Goal: Task Accomplishment & Management: Manage account settings

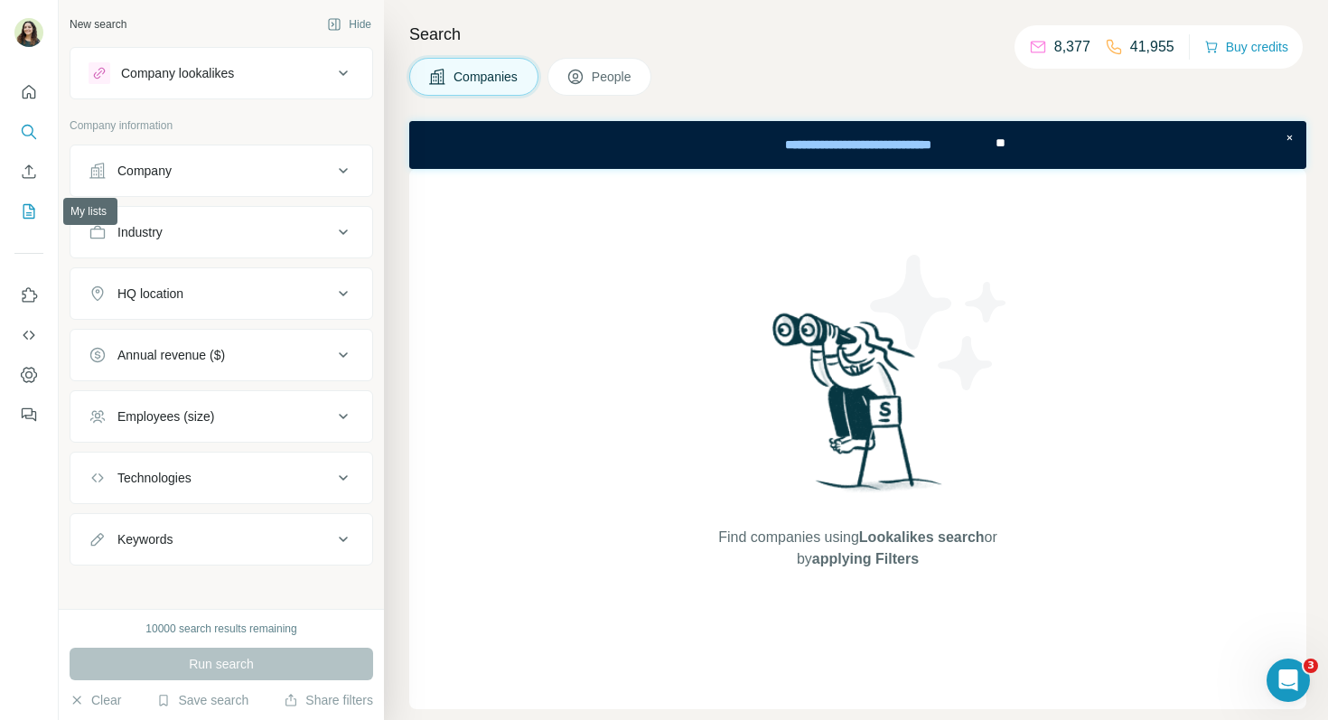
click at [33, 219] on icon "My lists" at bounding box center [29, 211] width 18 height 18
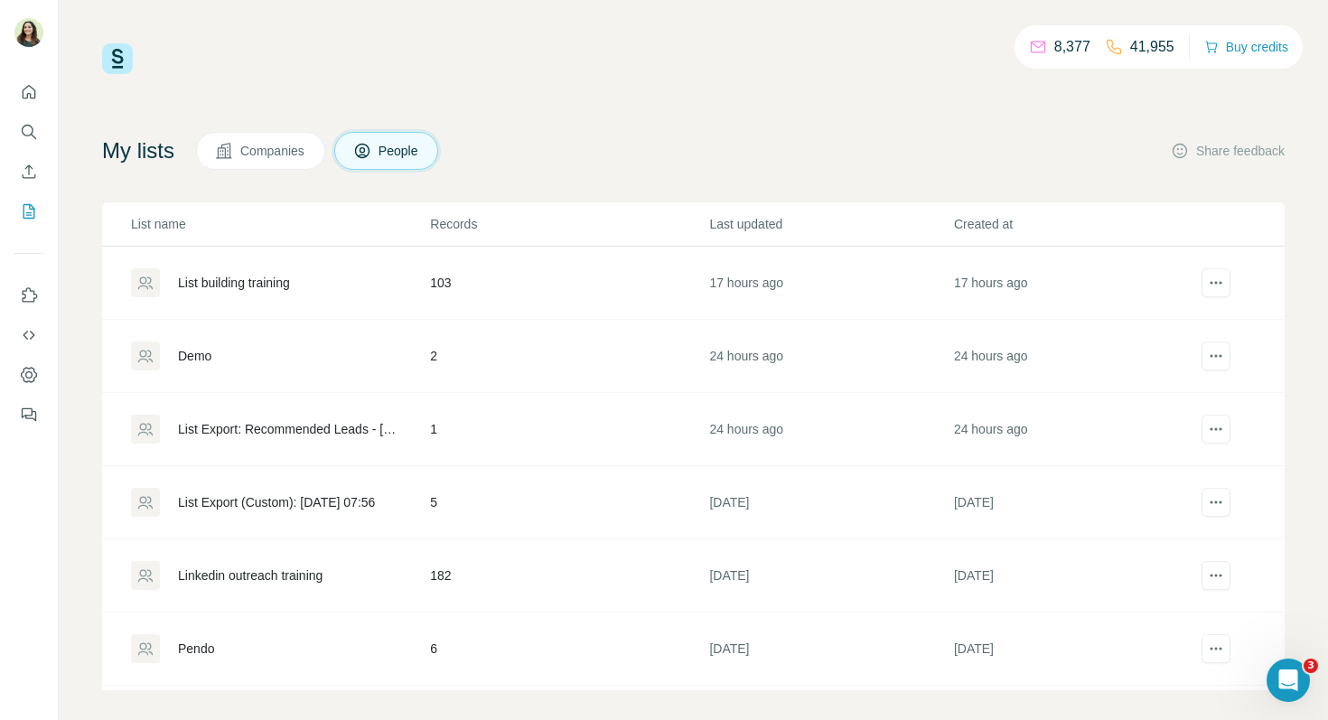
click at [224, 286] on div "List building training" at bounding box center [234, 283] width 112 height 18
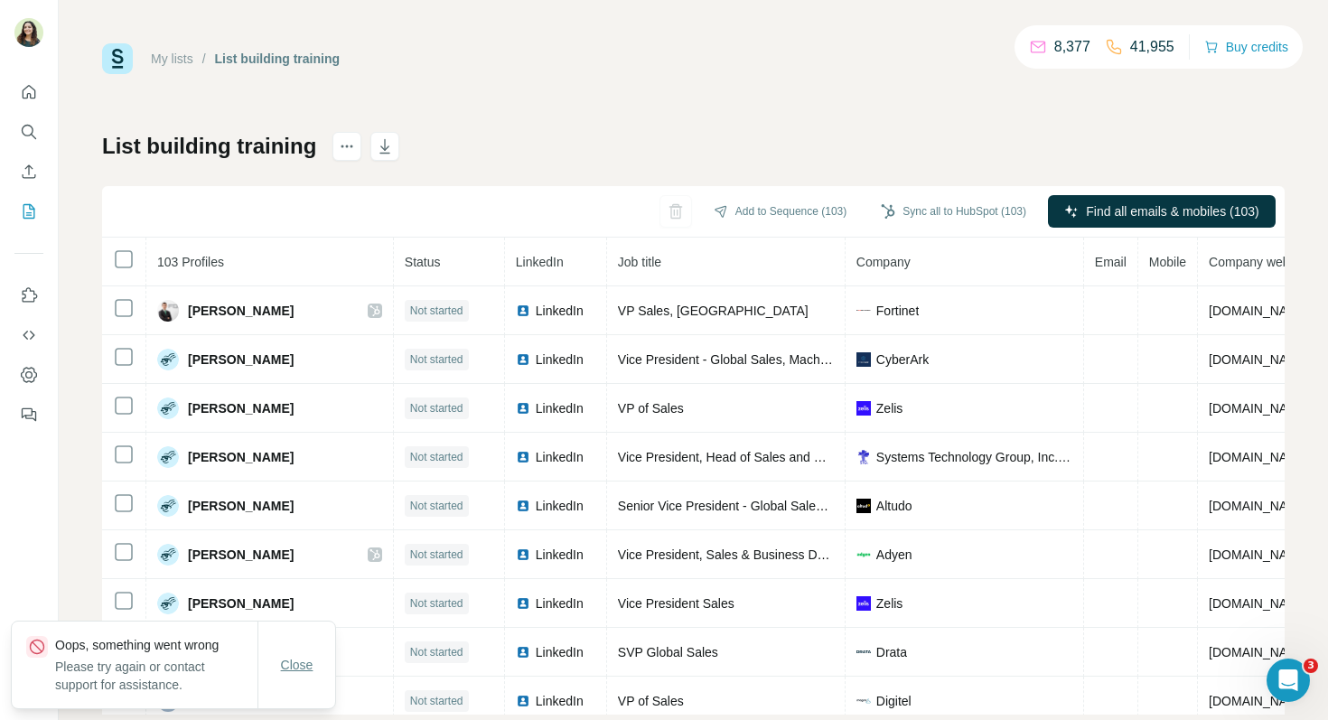
click at [302, 669] on span "Close" at bounding box center [297, 665] width 33 height 18
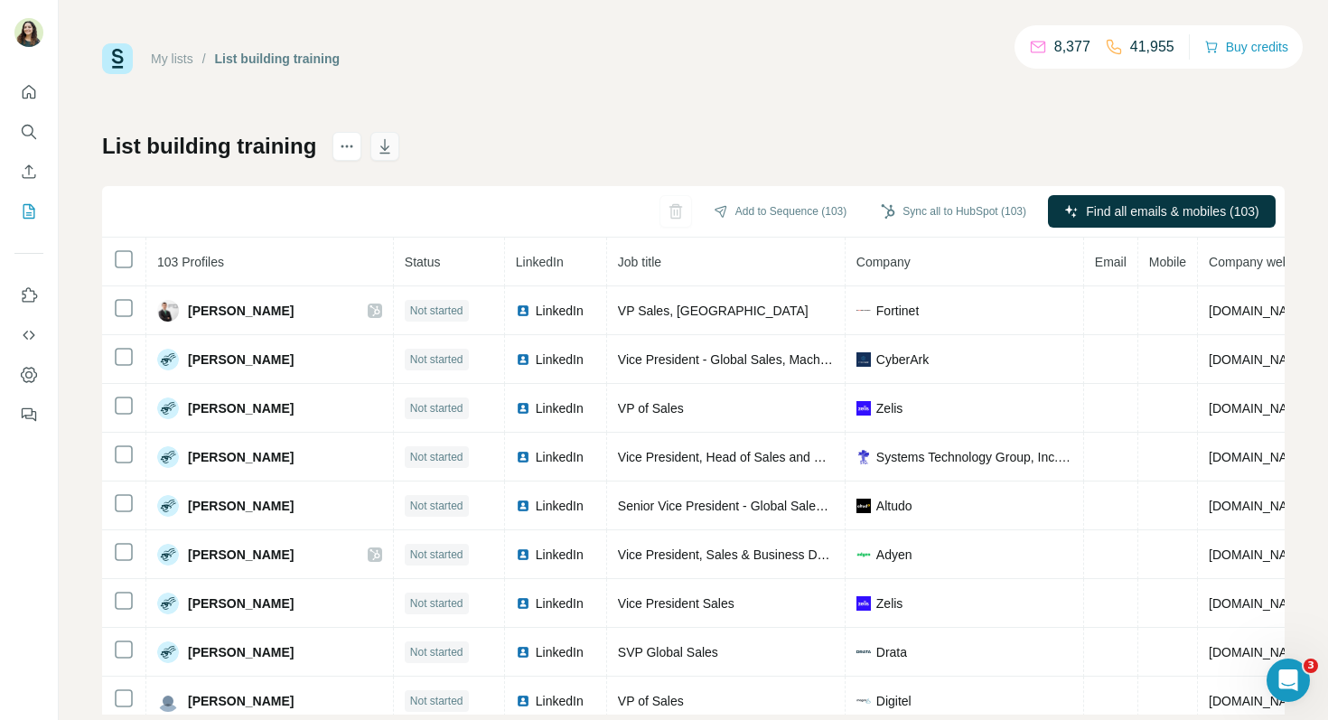
click at [388, 154] on icon "button" at bounding box center [385, 146] width 18 height 18
